Goal: Use online tool/utility: Utilize a website feature to perform a specific function

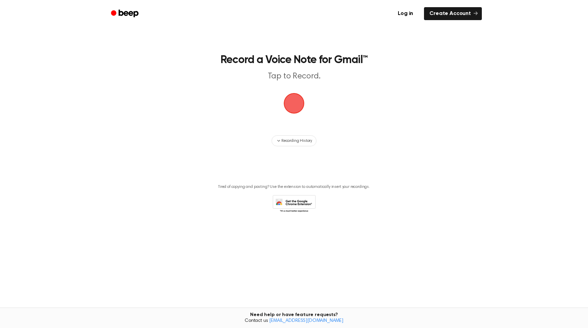
click at [303, 98] on span "button" at bounding box center [294, 103] width 25 height 25
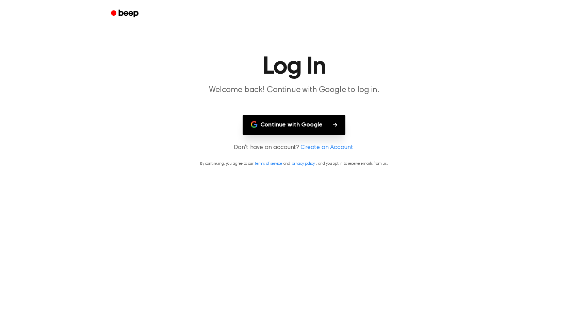
click at [121, 11] on icon "Beep" at bounding box center [129, 13] width 20 height 7
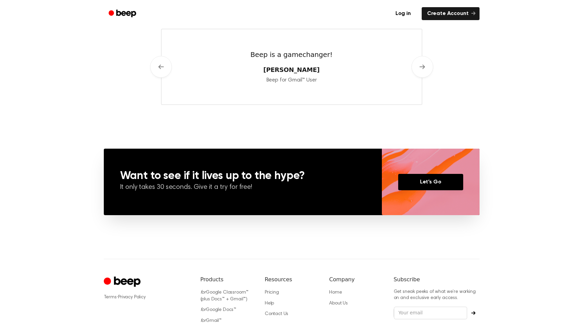
scroll to position [444, 0]
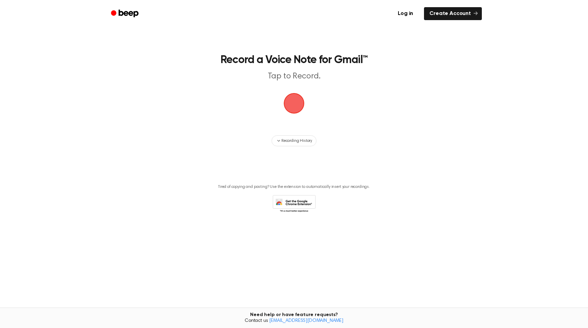
click at [291, 105] on span "button" at bounding box center [294, 103] width 31 height 31
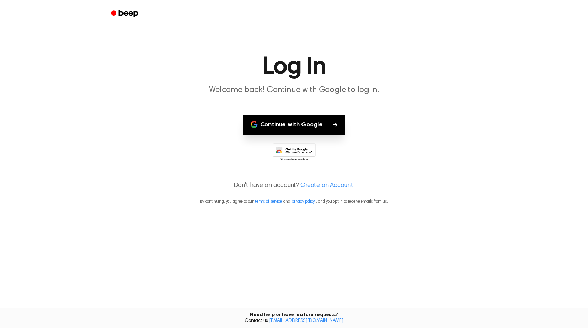
click at [289, 130] on button "Continue with Google" at bounding box center [294, 125] width 103 height 20
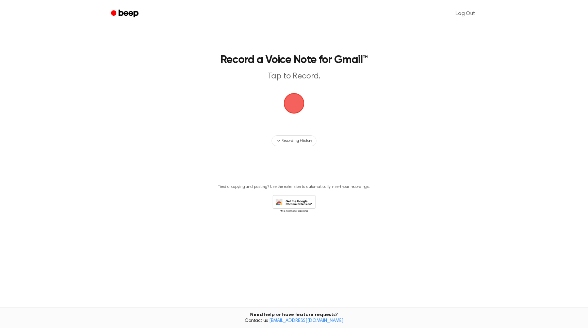
click at [294, 102] on span "button" at bounding box center [294, 103] width 23 height 23
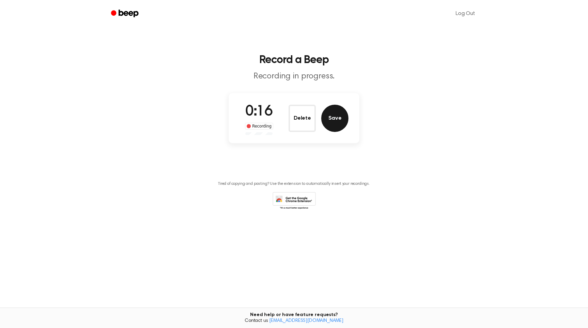
click at [338, 121] on button "Save" at bounding box center [334, 118] width 27 height 27
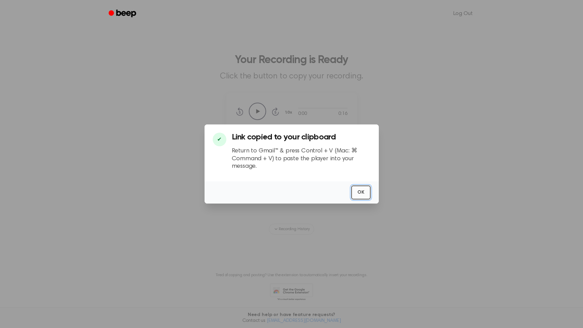
click at [357, 188] on button "OK" at bounding box center [360, 192] width 19 height 14
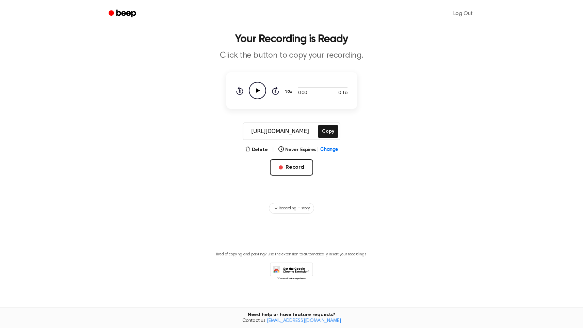
scroll to position [26, 0]
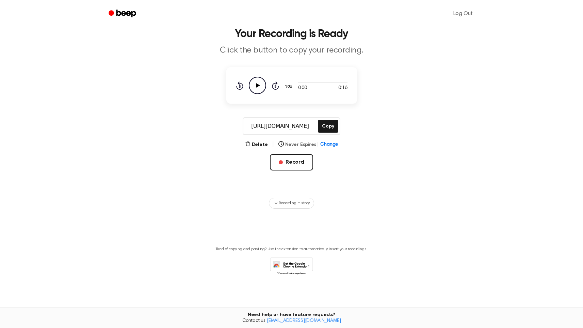
click at [322, 146] on span "Change" at bounding box center [329, 144] width 18 height 7
click at [301, 198] on button "In 1 Week" at bounding box center [308, 201] width 59 height 13
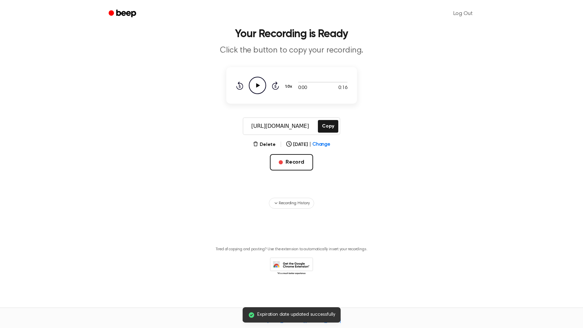
click at [331, 170] on div "Delete | In 1 Week | Change Record" at bounding box center [291, 166] width 131 height 52
click at [263, 145] on button "Delete" at bounding box center [264, 144] width 23 height 7
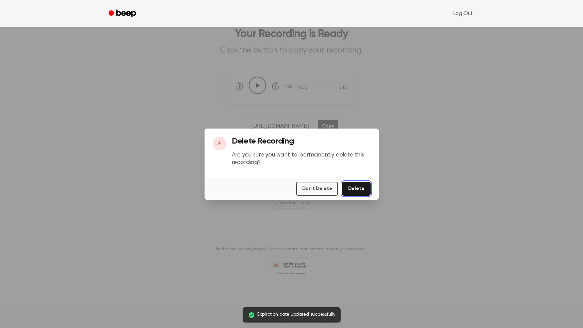
click at [351, 192] on button "Delete" at bounding box center [356, 188] width 28 height 14
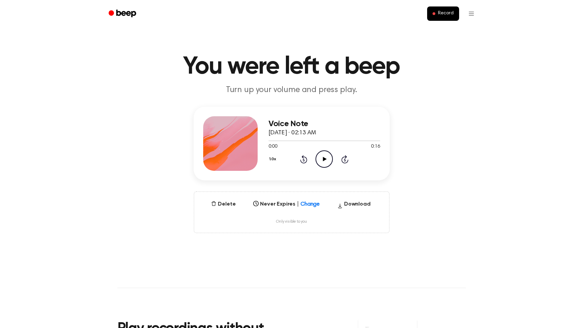
click at [326, 159] on icon at bounding box center [325, 159] width 4 height 4
click at [470, 15] on html "Record You were left a beep Turn up your volume and press play. Voice Note [DAT…" at bounding box center [291, 289] width 583 height 578
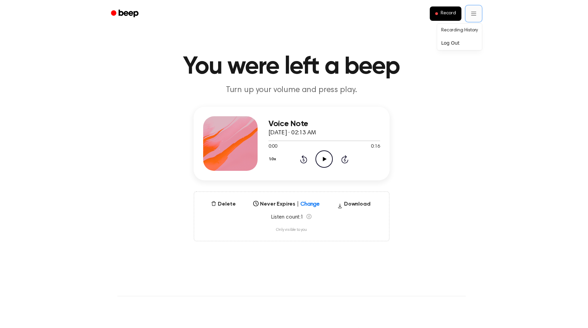
click at [470, 15] on html "Record You were left a beep Turn up your volume and press play. Voice Note [DAT…" at bounding box center [294, 289] width 588 height 578
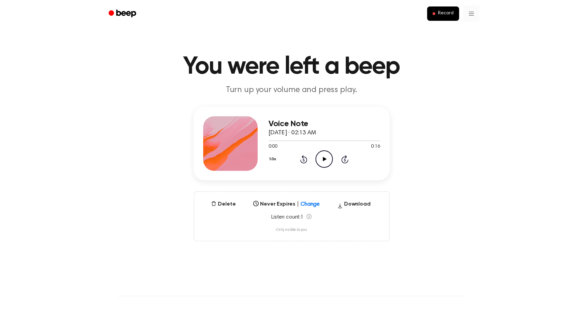
click at [471, 15] on html "Record You were left a beep Turn up your volume and press play. Voice Note [DAT…" at bounding box center [291, 289] width 583 height 578
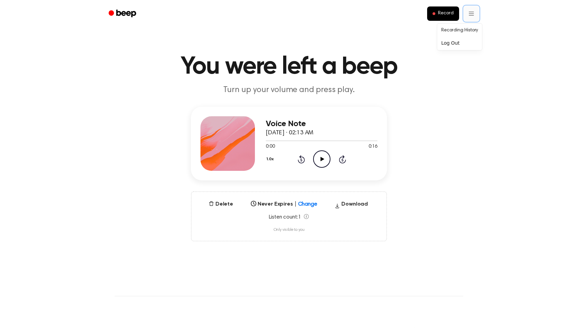
click at [471, 15] on html "Record You were left a beep Turn up your volume and press play. Voice Note [DAT…" at bounding box center [291, 289] width 583 height 578
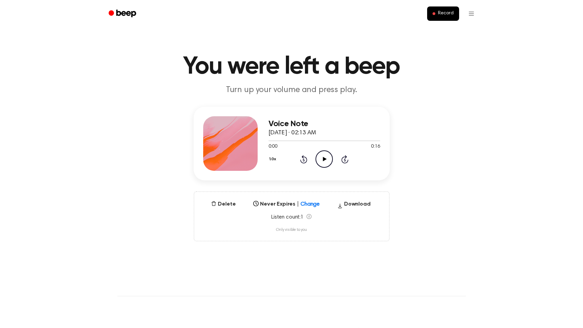
click at [316, 130] on span "October 9, 2025 · 02:13 AM" at bounding box center [293, 133] width 48 height 6
drag, startPoint x: 346, startPoint y: 132, endPoint x: 323, endPoint y: 132, distance: 23.5
click at [323, 132] on div "Voice Note October 9, 2025 · 02:13 AM" at bounding box center [325, 128] width 112 height 18
click at [321, 113] on div "Voice Note October 9, 2025 · 02:13 AM 0:00 0:16 Your browser does not support t…" at bounding box center [292, 144] width 196 height 74
